Goal: Task Accomplishment & Management: Manage account settings

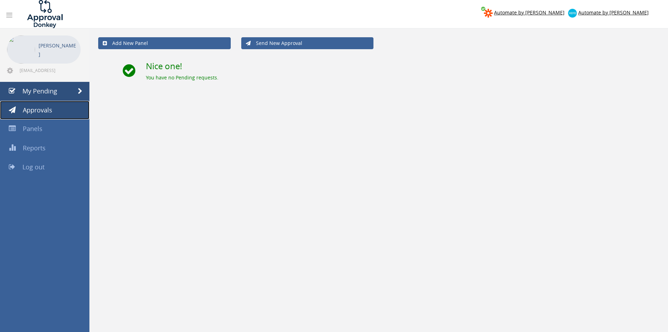
click at [41, 113] on span "Approvals" at bounding box center [37, 110] width 29 height 8
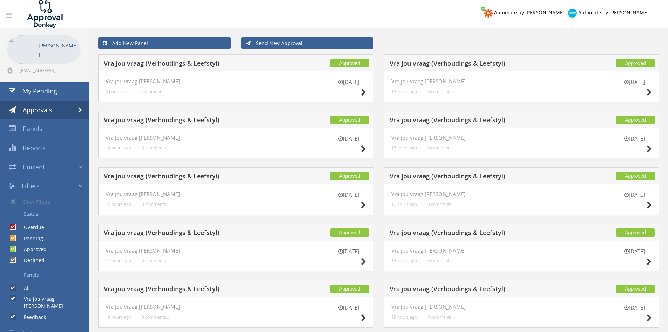
drag, startPoint x: 12, startPoint y: 249, endPoint x: 14, endPoint y: 244, distance: 5.5
click at [12, 249] on input "Approved" at bounding box center [12, 249] width 5 height 5
checkbox input "false"
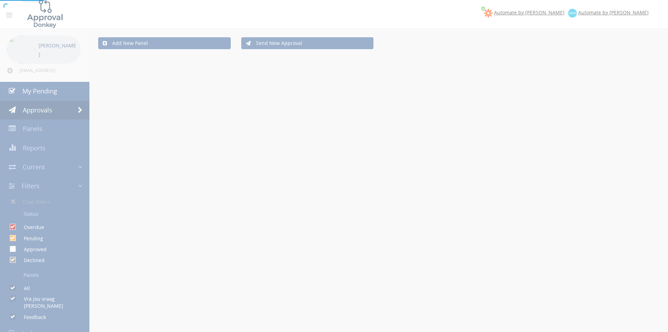
click at [14, 240] on div at bounding box center [334, 166] width 668 height 332
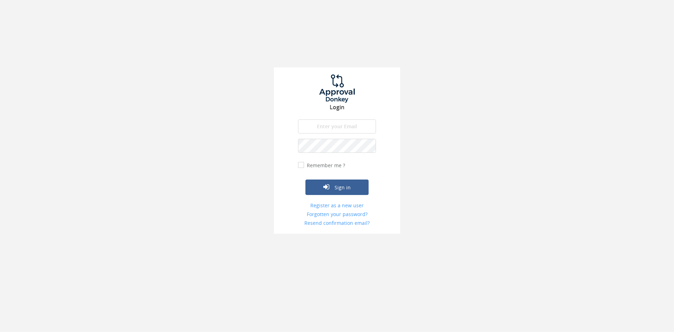
click at [344, 128] on input "email" at bounding box center [337, 126] width 78 height 14
type input "info@trouidees.co.za"
click at [305, 179] on button "Sign in" at bounding box center [336, 186] width 63 height 15
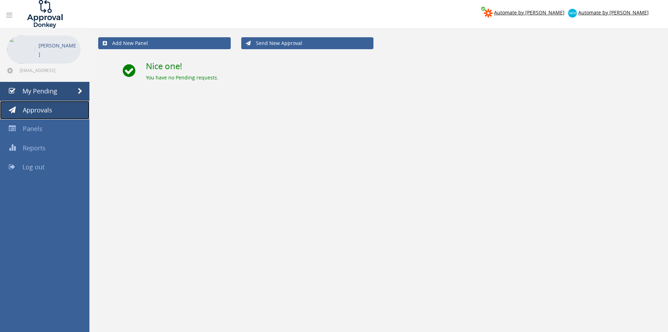
click at [48, 110] on span "Approvals" at bounding box center [37, 110] width 29 height 8
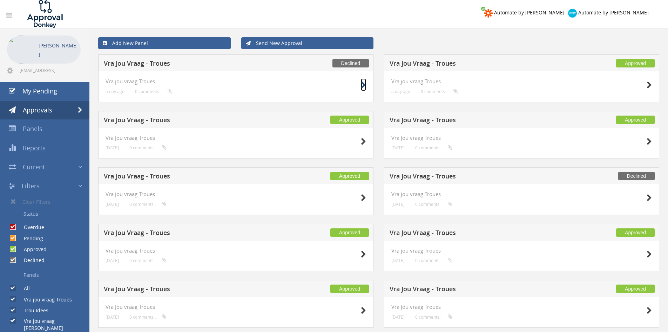
click at [362, 85] on icon at bounding box center [363, 84] width 5 height 7
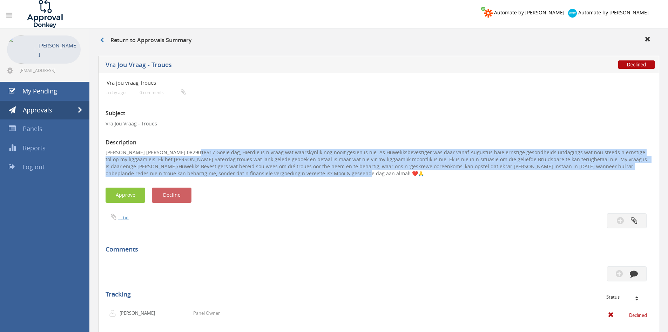
drag, startPoint x: 185, startPoint y: 152, endPoint x: 313, endPoint y: 173, distance: 129.1
click at [313, 173] on p "Lyn Erlank Lyn Erlank 0829018517 Goeie dag, Hierdie is n vraag wat waarskynlik …" at bounding box center [379, 163] width 547 height 28
copy p "Goeie dag, Hierdie is n vraag wat waarskynlik nog nooit gesien is nie. As Huwel…"
